Goal: Navigation & Orientation: Understand site structure

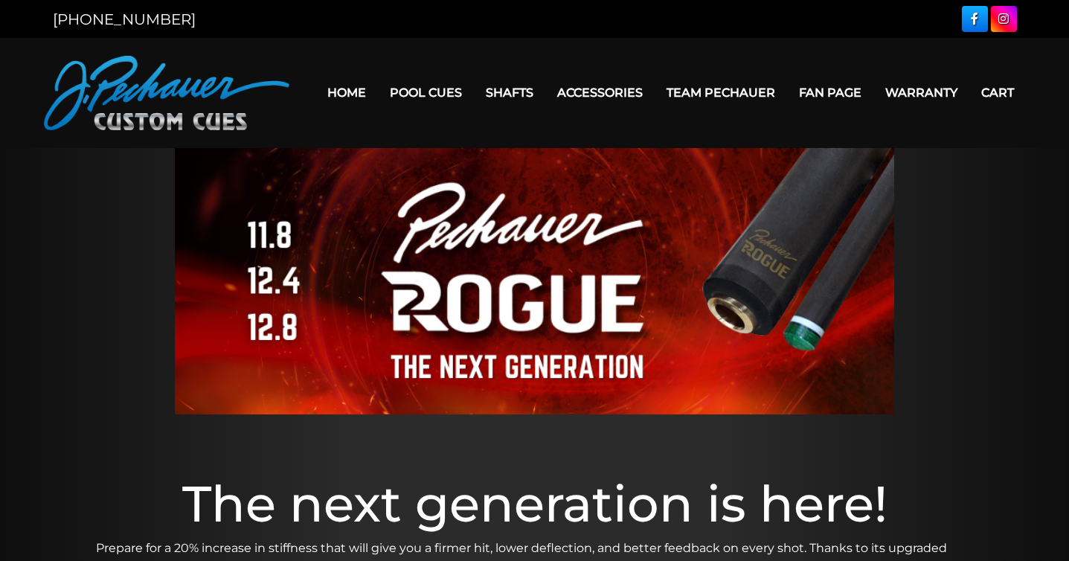
click at [362, 94] on link "Home" at bounding box center [346, 93] width 62 height 38
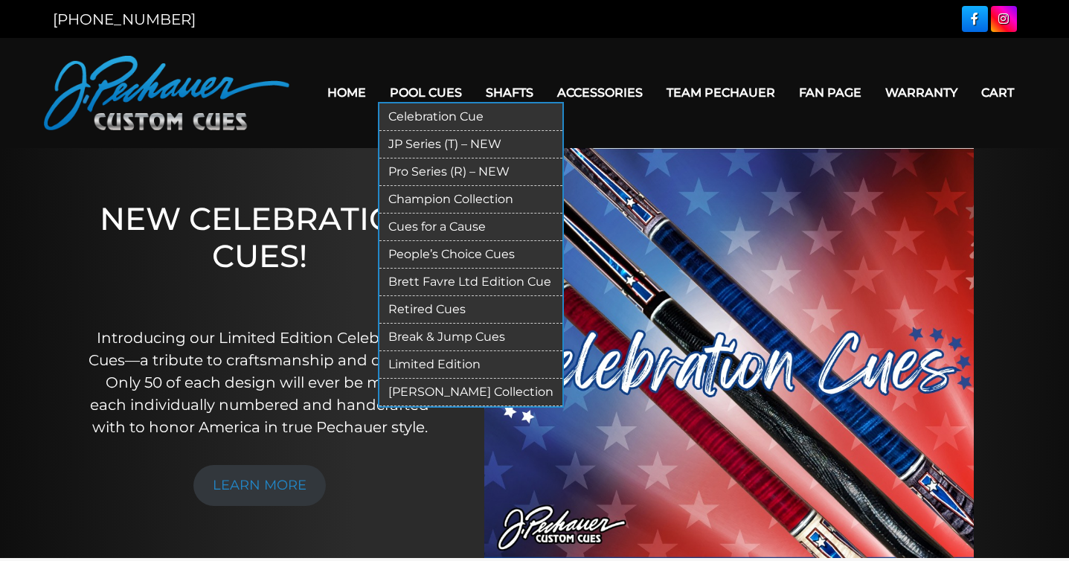
click at [449, 90] on link "Pool Cues" at bounding box center [426, 93] width 96 height 38
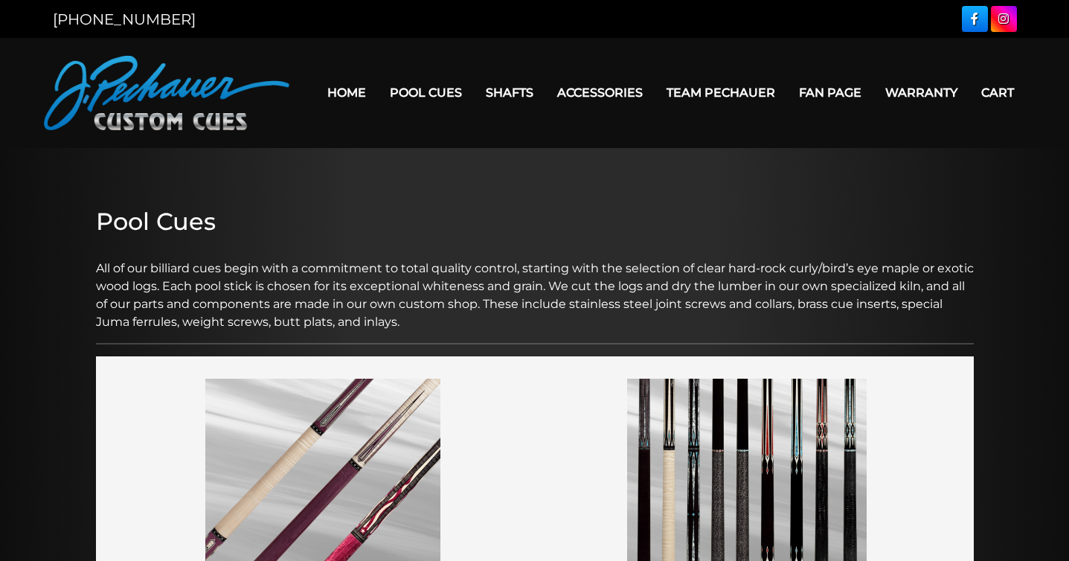
click at [968, 65] on nav "Home Pool Cues Celebration Cue JP Series (T) – NEW Pro Series (R) – NEW Champio…" at bounding box center [657, 93] width 736 height 74
click at [835, 88] on link "Fan Page" at bounding box center [830, 93] width 86 height 38
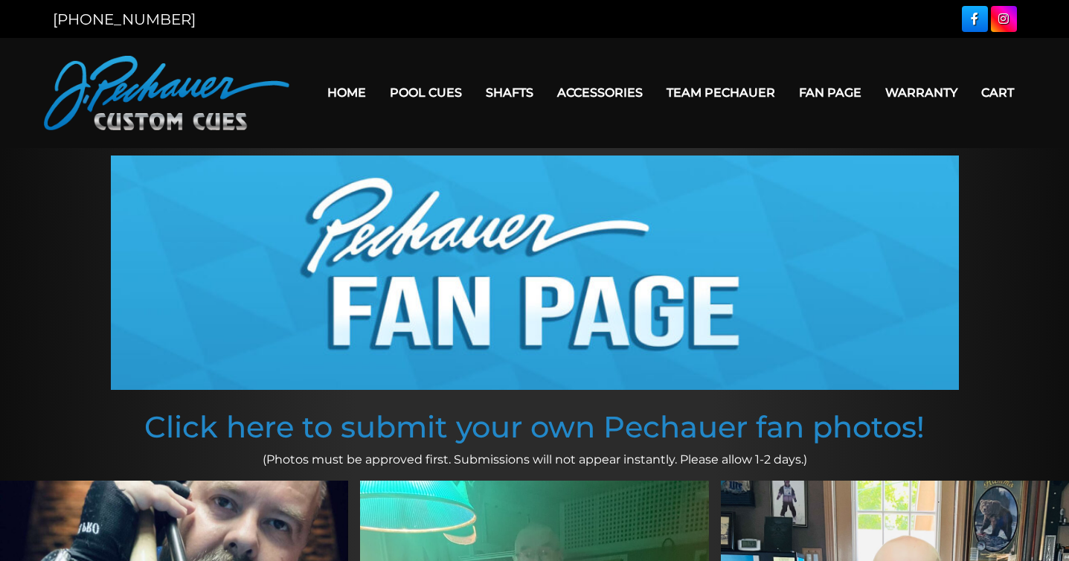
click at [717, 90] on link "Team Pechauer" at bounding box center [720, 93] width 132 height 38
